Goal: Task Accomplishment & Management: Manage account settings

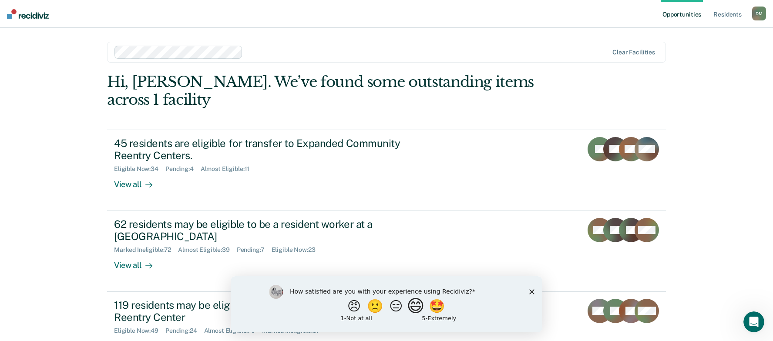
click at [413, 309] on button "😄" at bounding box center [417, 305] width 20 height 17
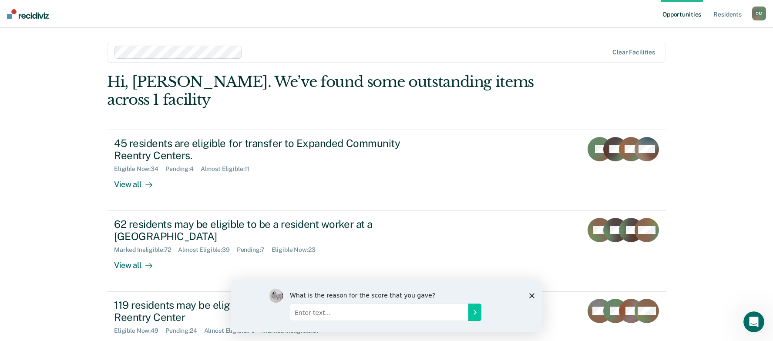
drag, startPoint x: 529, startPoint y: 294, endPoint x: 535, endPoint y: 285, distance: 10.8
click at [529, 295] on icon "Close survey" at bounding box center [531, 295] width 5 height 5
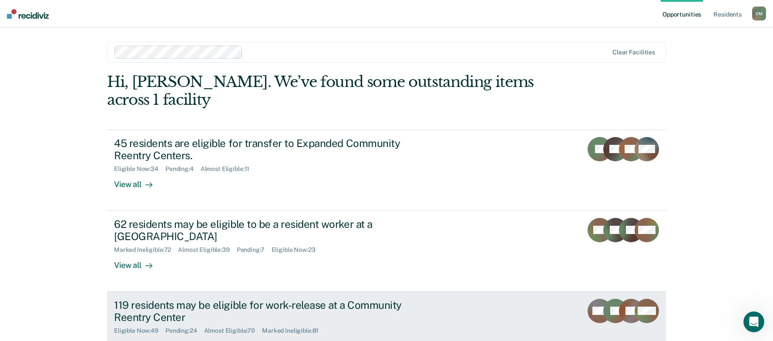
click at [441, 316] on link "119 residents may be eligible for work-release at a Community Reentry Center El…" at bounding box center [386, 332] width 559 height 81
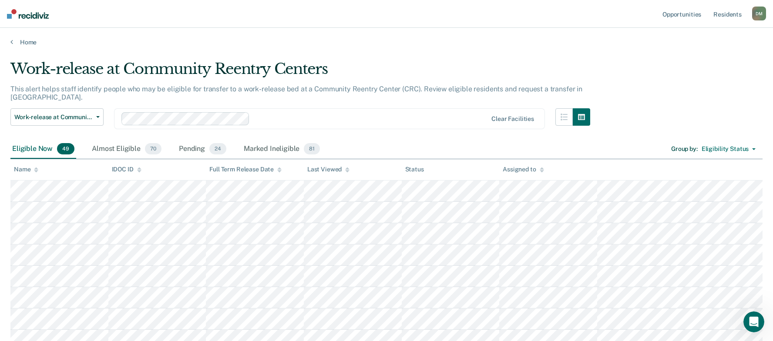
click at [347, 172] on icon at bounding box center [347, 171] width 4 height 2
click at [346, 173] on icon at bounding box center [347, 170] width 4 height 6
click at [119, 151] on div "Almost Eligible 70" at bounding box center [126, 149] width 73 height 19
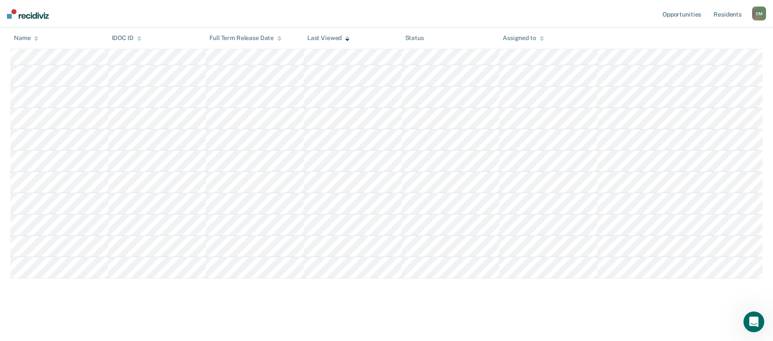
scroll to position [1403, 0]
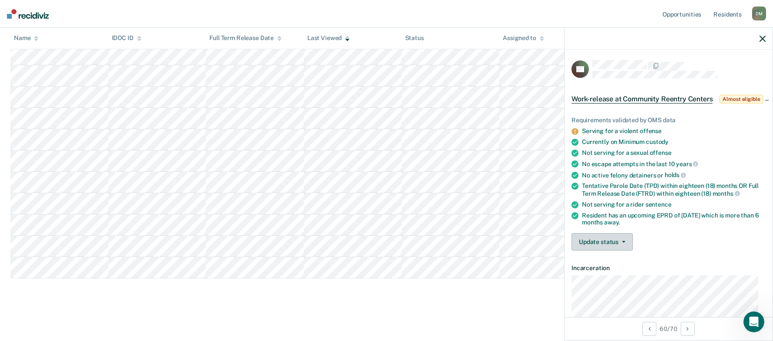
click at [596, 251] on button "Update status" at bounding box center [602, 241] width 61 height 17
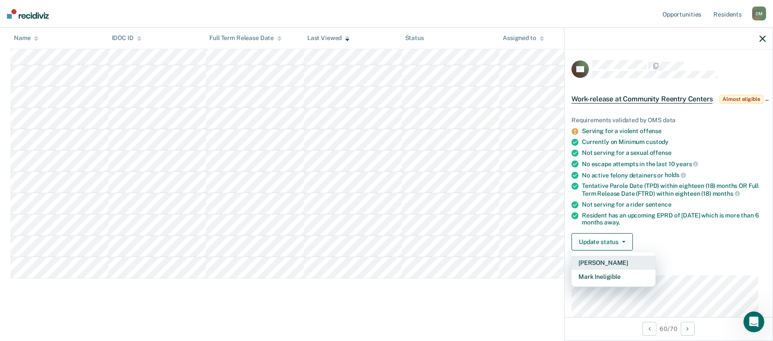
click at [595, 270] on button "[PERSON_NAME]" at bounding box center [614, 263] width 84 height 14
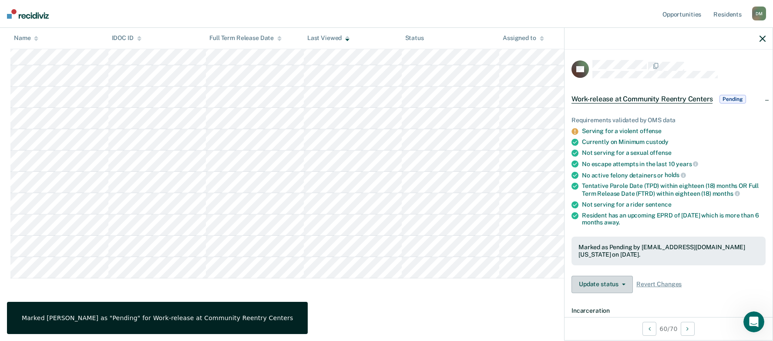
scroll to position [443, 0]
